Goal: Task Accomplishment & Management: Manage account settings

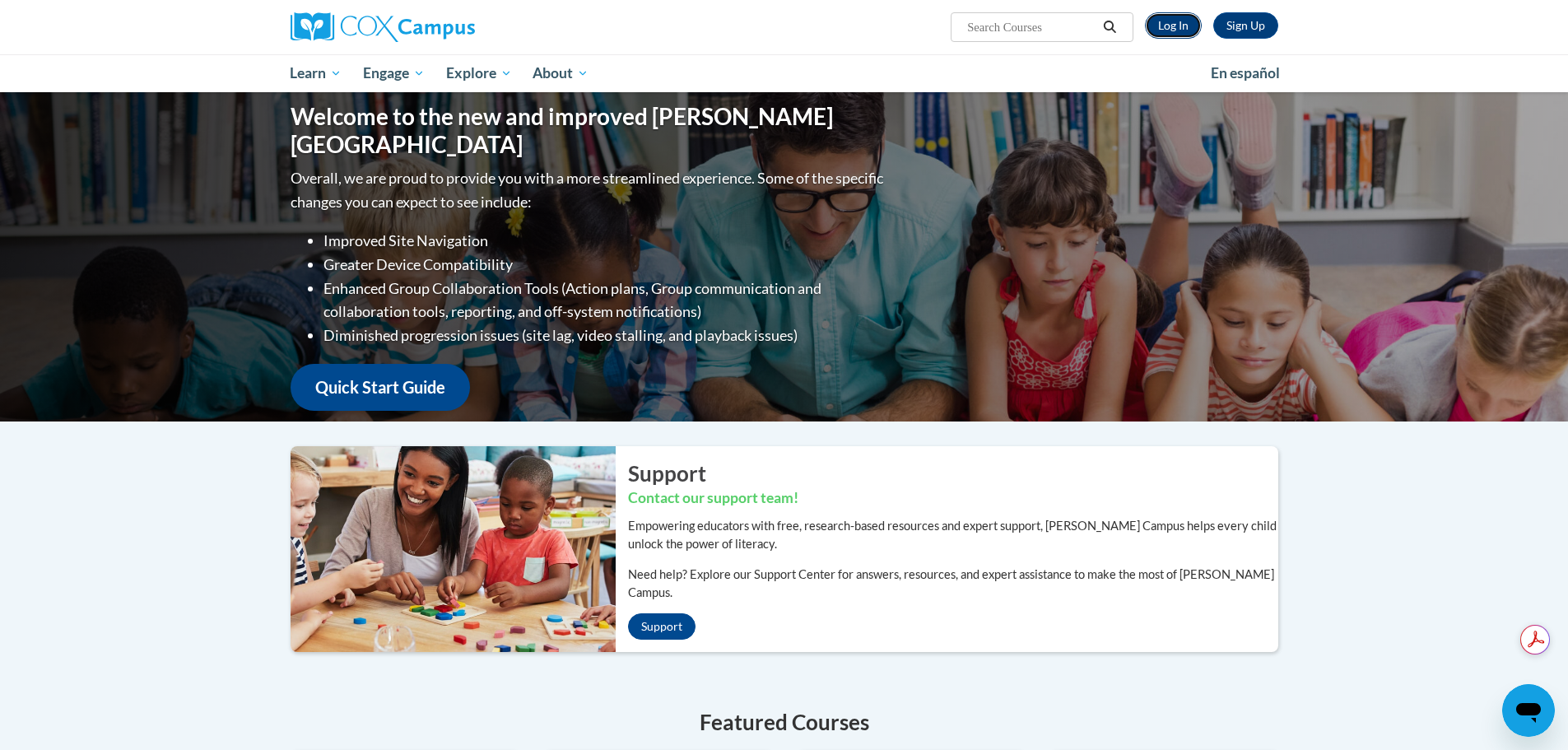
click at [1154, 20] on link "Log In" at bounding box center [1173, 25] width 57 height 26
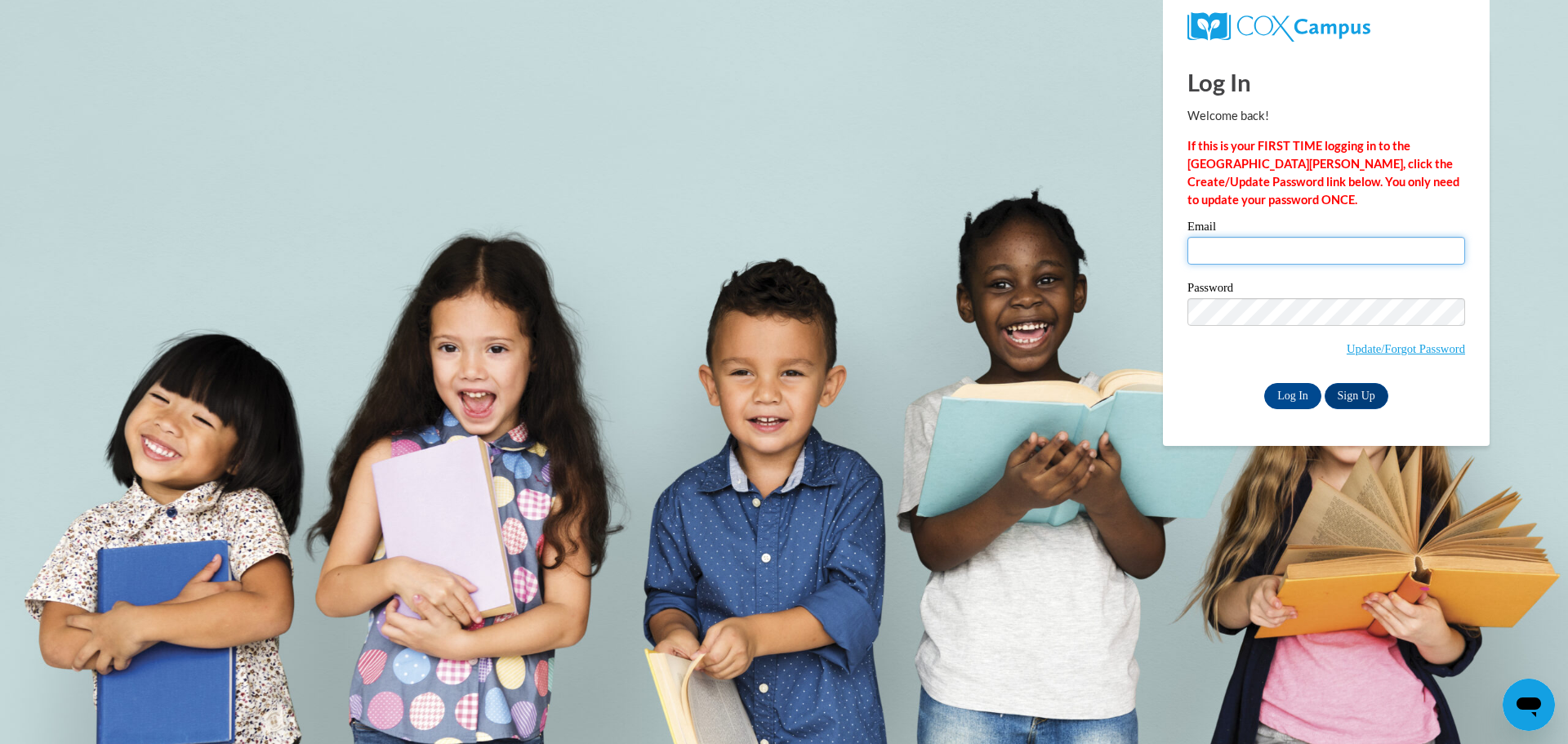
type input "[EMAIL_ADDRESS][DOMAIN_NAME]"
drag, startPoint x: 1222, startPoint y: 237, endPoint x: 1246, endPoint y: 237, distance: 24.0
click at [1222, 237] on input "[EMAIL_ADDRESS][DOMAIN_NAME]" at bounding box center [1326, 251] width 278 height 28
click at [1309, 393] on input "Log In" at bounding box center [1293, 396] width 57 height 26
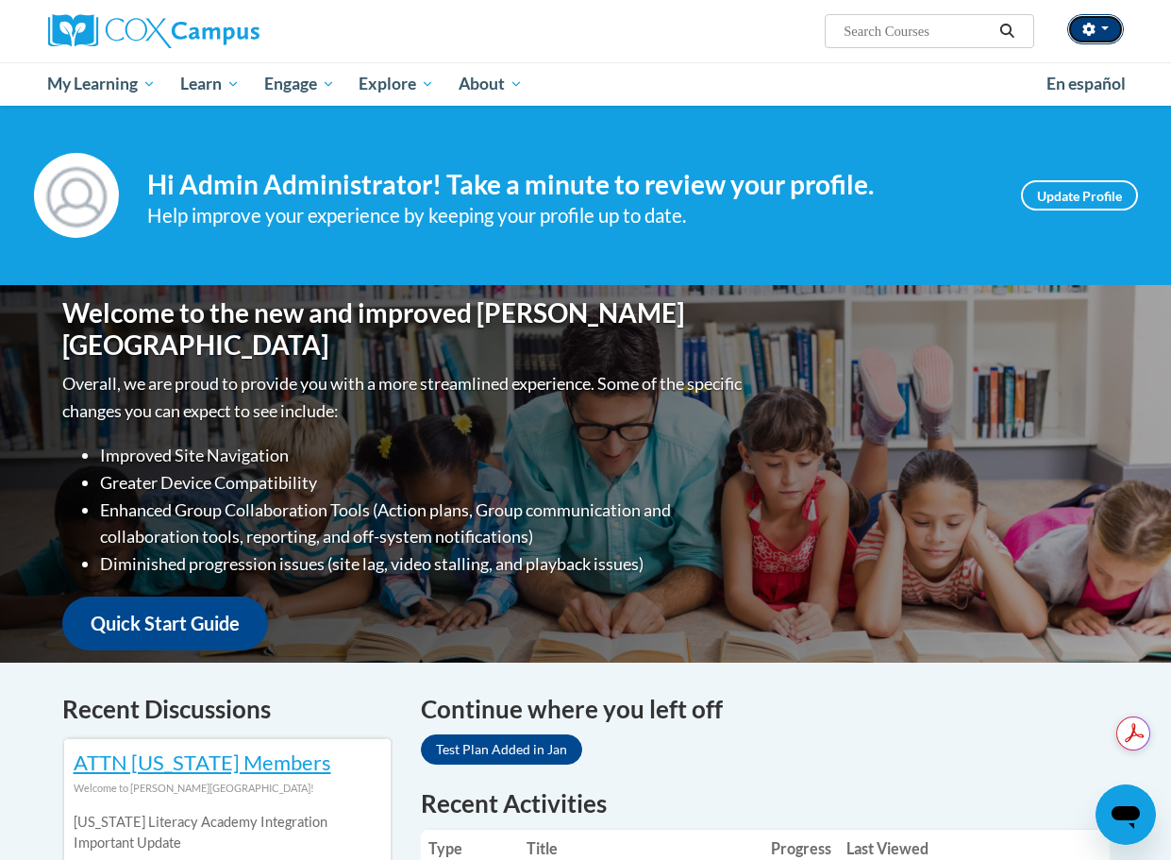
click at [1119, 29] on button "button" at bounding box center [1095, 29] width 57 height 30
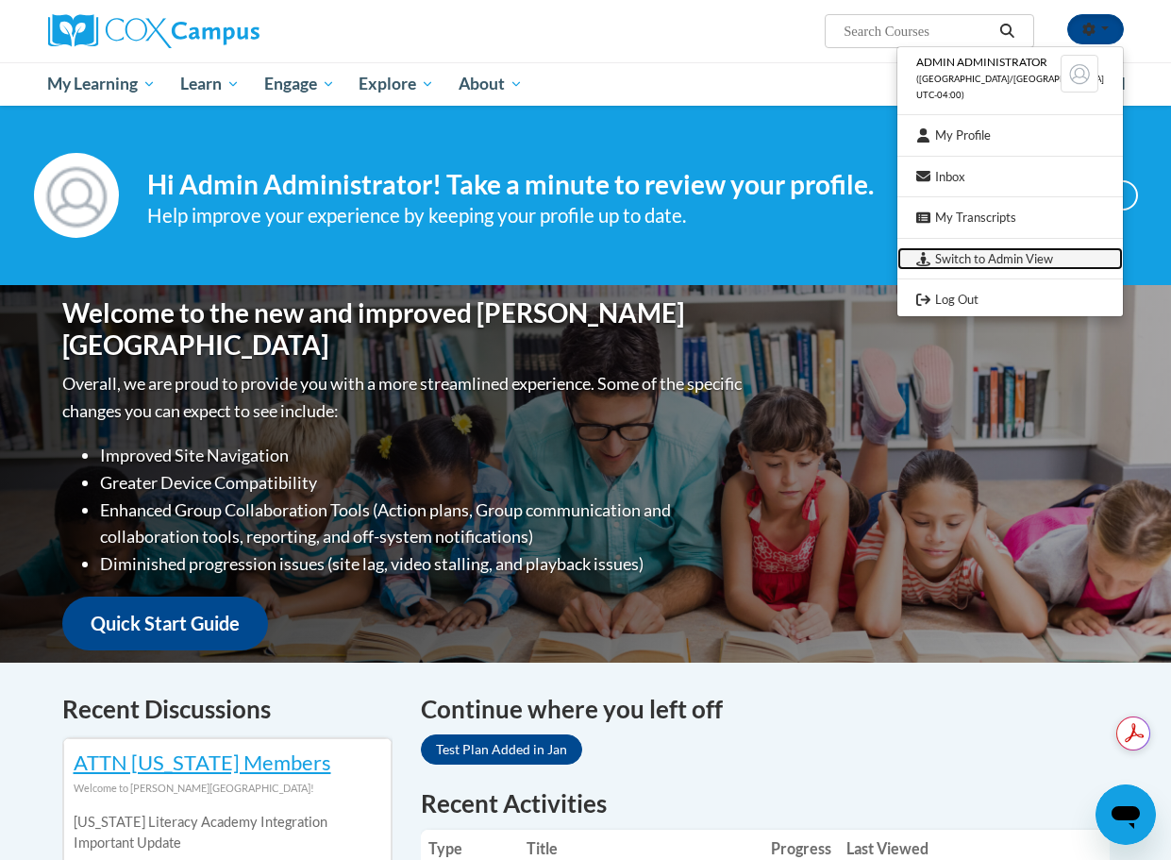
click at [998, 251] on link "Switch to Admin View" at bounding box center [1011, 259] width 226 height 24
